Goal: Task Accomplishment & Management: Complete application form

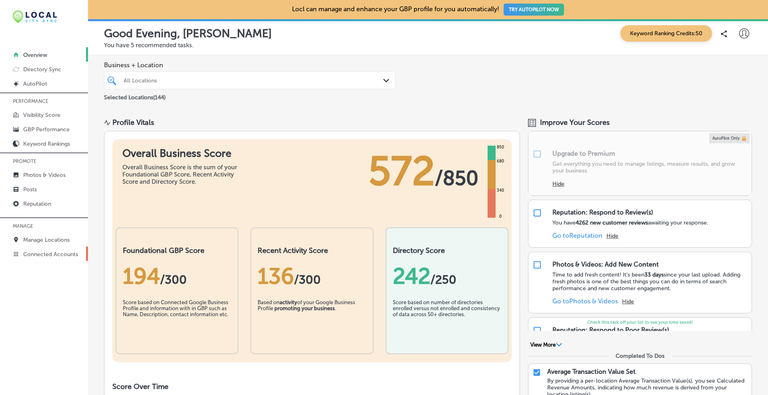
click at [45, 256] on p "Connected Accounts" at bounding box center [50, 254] width 55 height 7
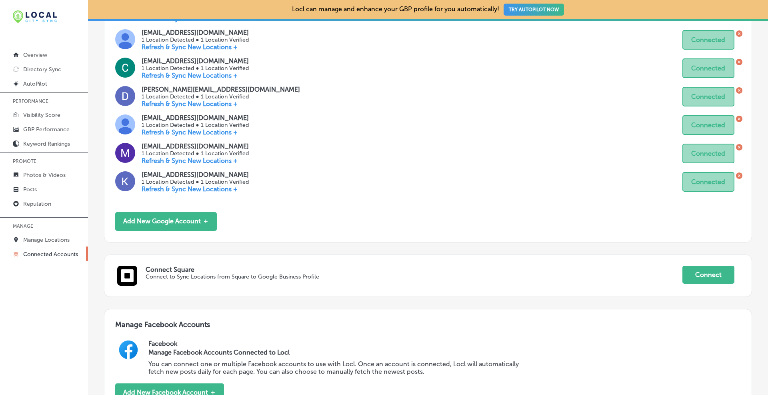
scroll to position [600, 0]
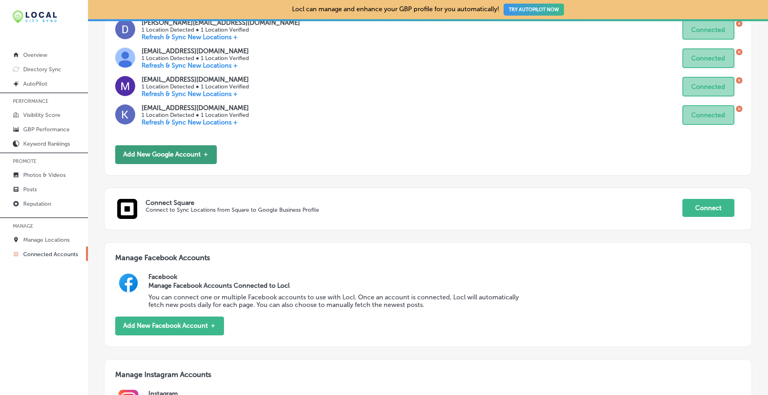
click at [177, 152] on button "Add New Google Account ＋" at bounding box center [166, 154] width 102 height 19
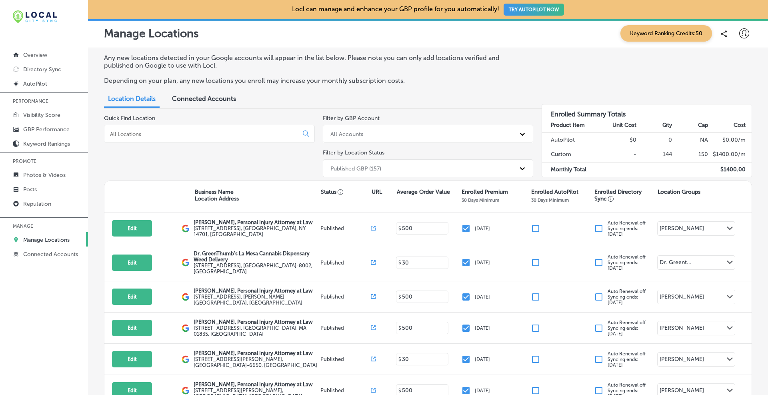
click at [162, 131] on input at bounding box center [202, 133] width 187 height 7
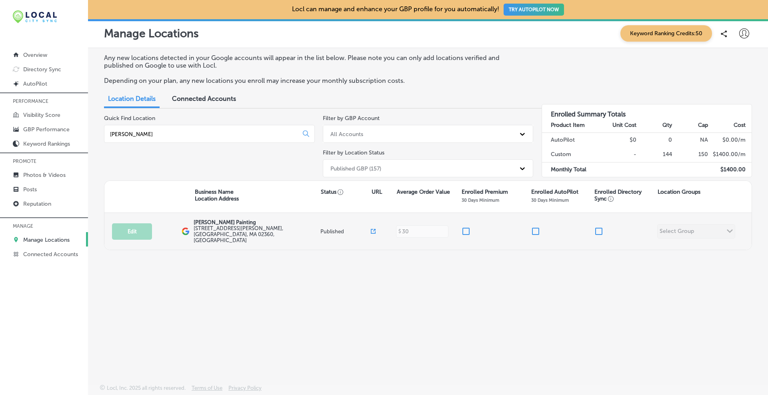
type input "[PERSON_NAME]"
click at [468, 226] on input "checkbox" at bounding box center [466, 231] width 10 height 10
checkbox input "true"
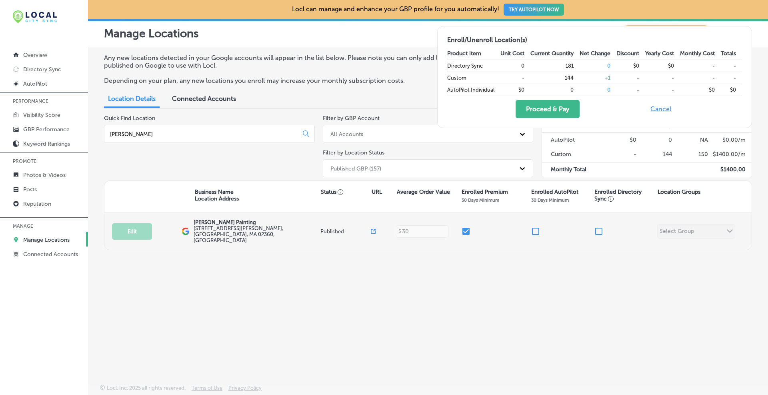
click at [602, 227] on input "checkbox" at bounding box center [599, 231] width 10 height 10
checkbox input "true"
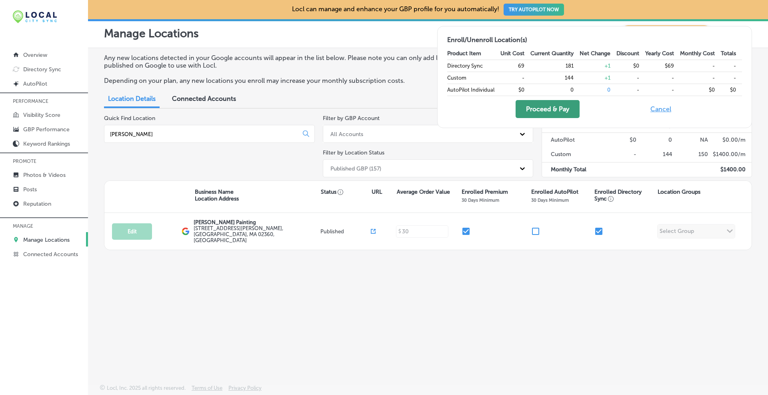
click at [536, 112] on button "Proceed & Pay" at bounding box center [548, 109] width 64 height 18
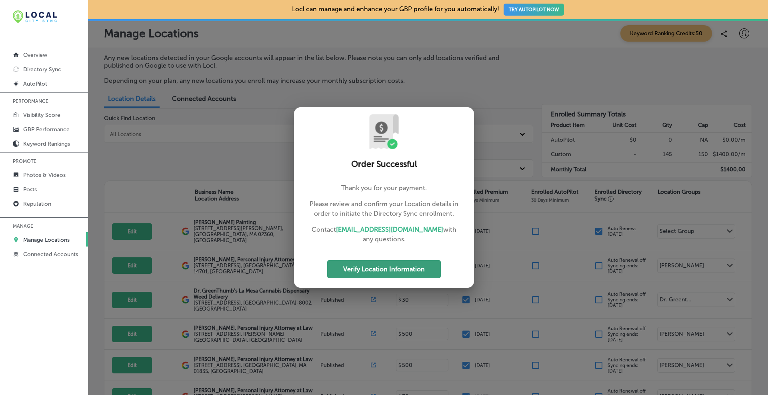
click at [366, 268] on button "Verify Location Information" at bounding box center [384, 269] width 114 height 18
select select "US"
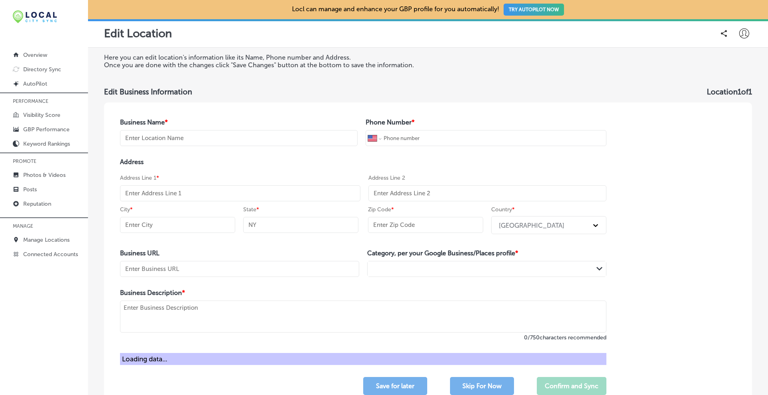
type input "[PERSON_NAME] Painting"
type input "[PHONE_NUMBER]"
type input "[STREET_ADDRESS][PERSON_NAME]"
type input "[GEOGRAPHIC_DATA]"
type input "MA"
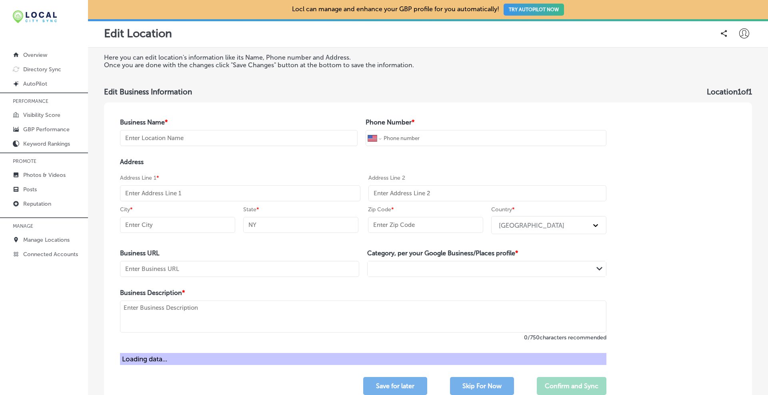
type input "02360"
type input "[URL][DOMAIN_NAME]"
type textarea "Family owned and operated since [DATE]. We are dedicated to serving our custome…"
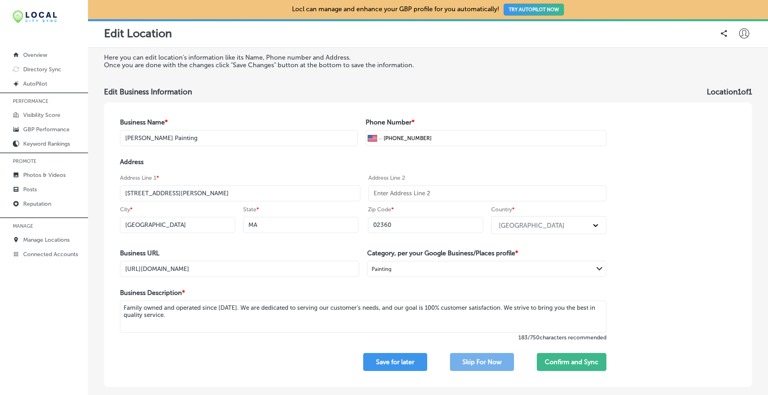
click at [181, 140] on input "[PERSON_NAME] Painting" at bounding box center [239, 138] width 238 height 16
click at [556, 361] on button "Confirm and Sync" at bounding box center [572, 362] width 70 height 18
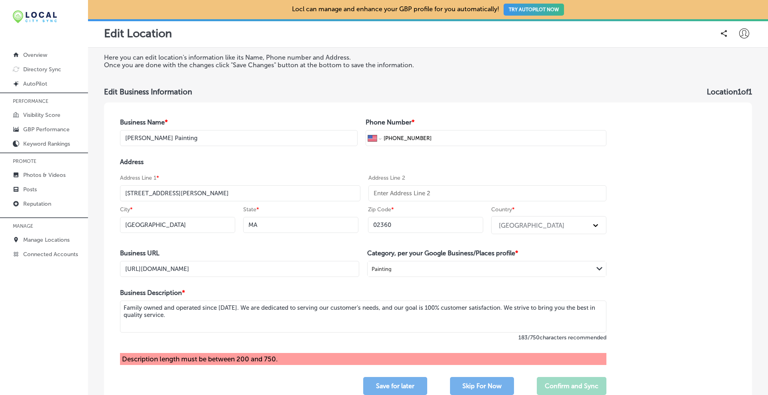
scroll to position [67, 0]
